Goal: Information Seeking & Learning: Learn about a topic

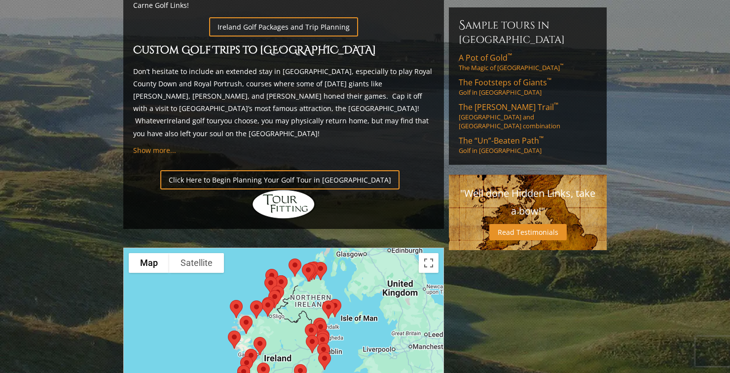
scroll to position [650, 0]
click at [291, 284] on div at bounding box center [283, 345] width 321 height 196
click at [147, 254] on button "Map" at bounding box center [149, 264] width 40 height 20
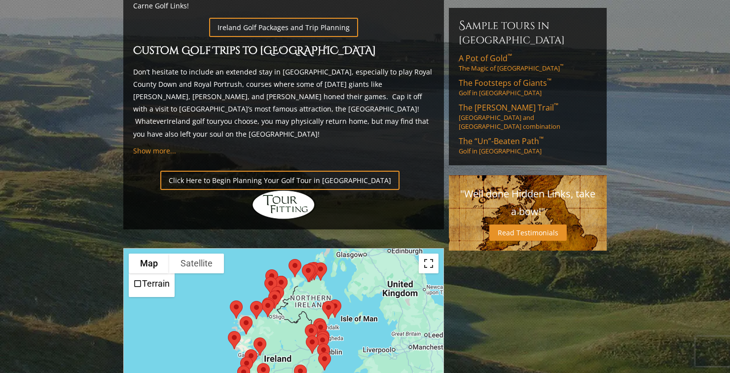
click at [428, 254] on button "Toggle fullscreen view" at bounding box center [429, 264] width 20 height 20
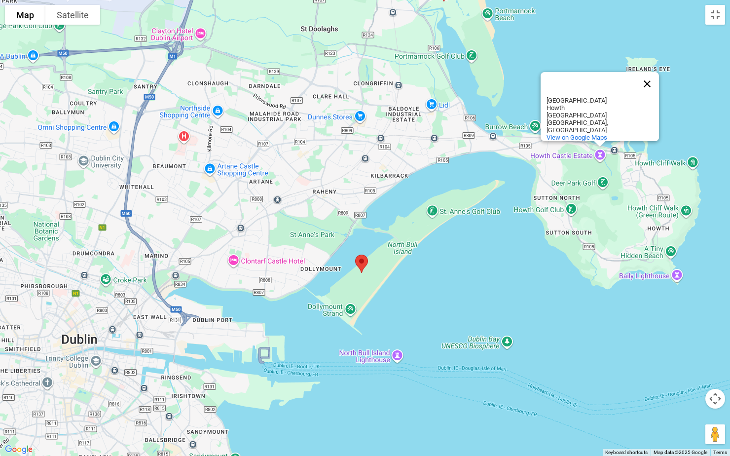
click at [651, 89] on button "Close" at bounding box center [647, 84] width 24 height 24
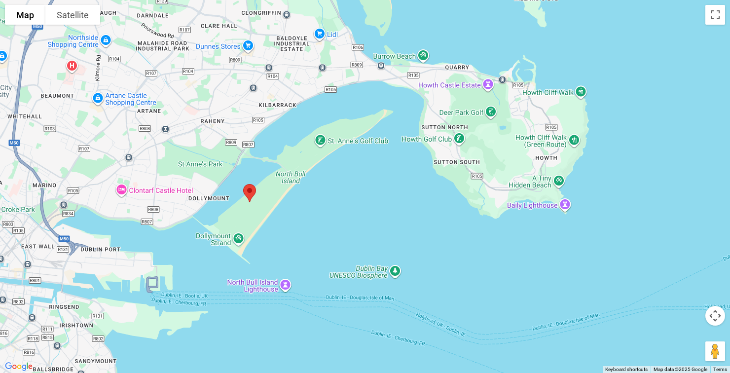
scroll to position [0, 0]
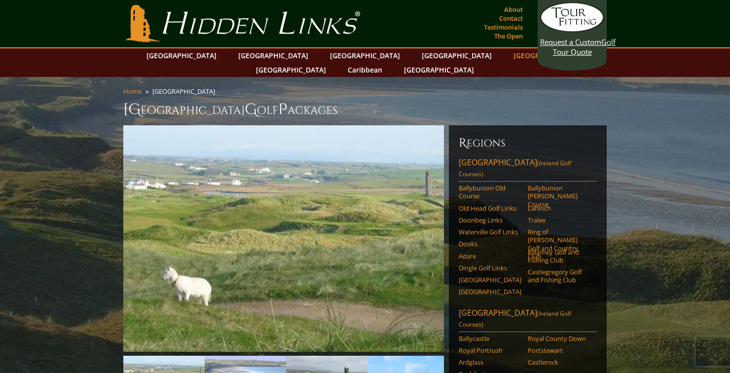
click at [509, 51] on link "[GEOGRAPHIC_DATA]" at bounding box center [549, 55] width 80 height 14
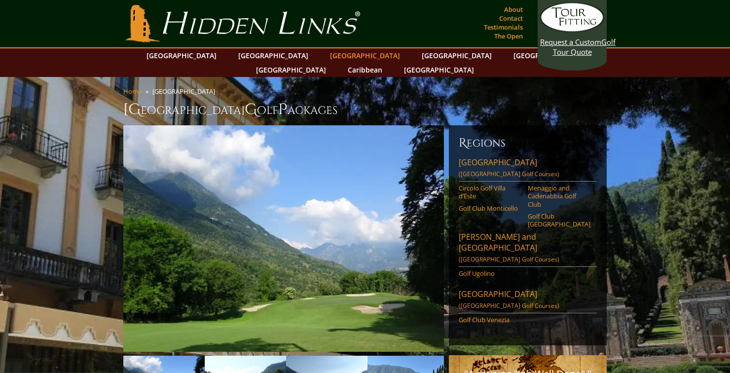
click at [325, 60] on link "[GEOGRAPHIC_DATA]" at bounding box center [365, 55] width 80 height 14
